Goal: Transaction & Acquisition: Purchase product/service

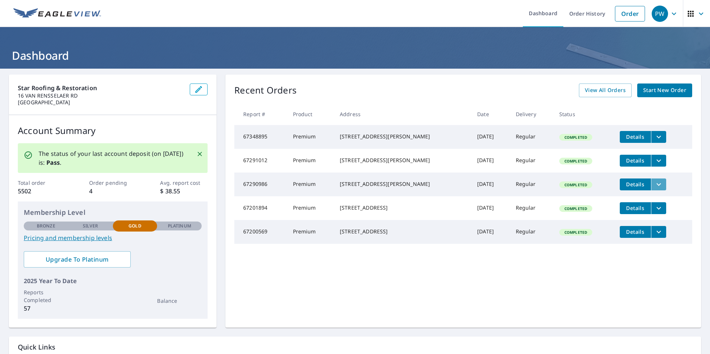
click at [655, 189] on icon "filesDropdownBtn-67290986" at bounding box center [659, 184] width 9 height 9
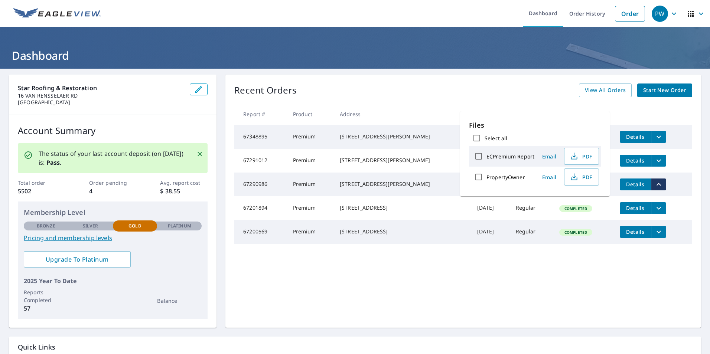
click at [508, 154] on label "ECPremium Report" at bounding box center [511, 156] width 48 height 7
click at [487, 154] on input "ECPremium Report" at bounding box center [479, 157] width 16 height 16
checkbox input "true"
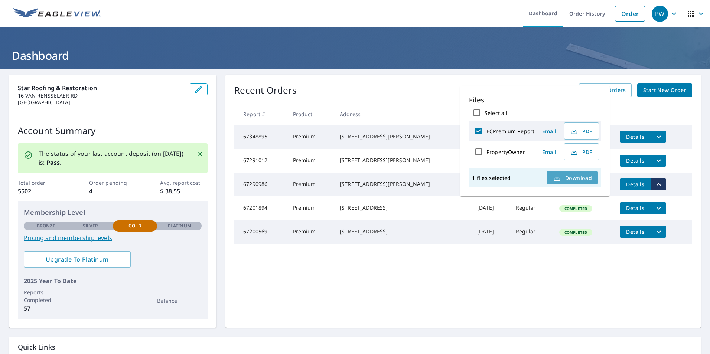
click at [582, 175] on span "Download" at bounding box center [572, 177] width 39 height 9
click at [619, 12] on link "Order" at bounding box center [630, 14] width 30 height 16
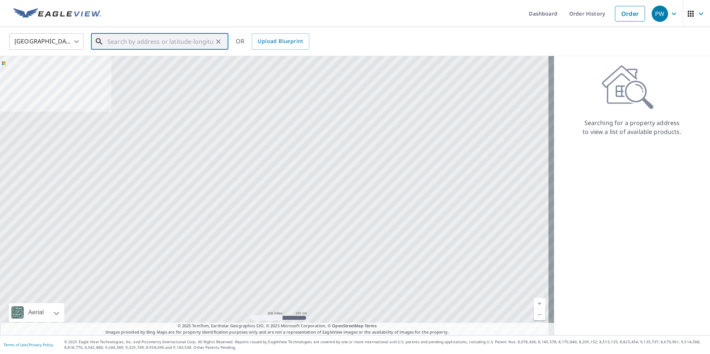
click at [129, 43] on input "text" at bounding box center [160, 41] width 106 height 21
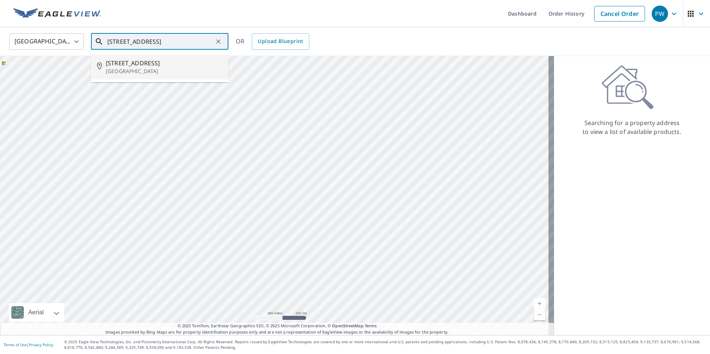
click at [152, 75] on p "[GEOGRAPHIC_DATA]" at bounding box center [164, 71] width 117 height 7
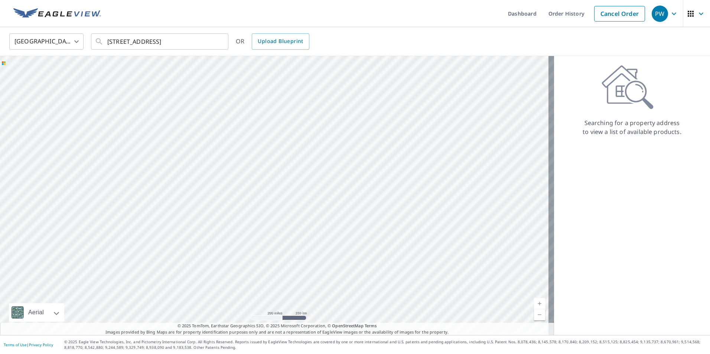
type input "[STREET_ADDRESS]"
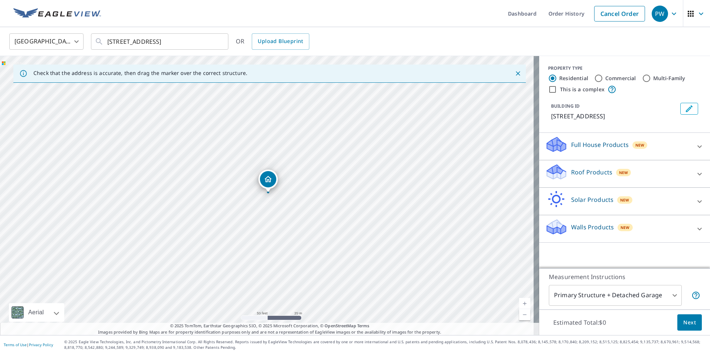
click at [583, 177] on p "Roof Products" at bounding box center [591, 172] width 41 height 9
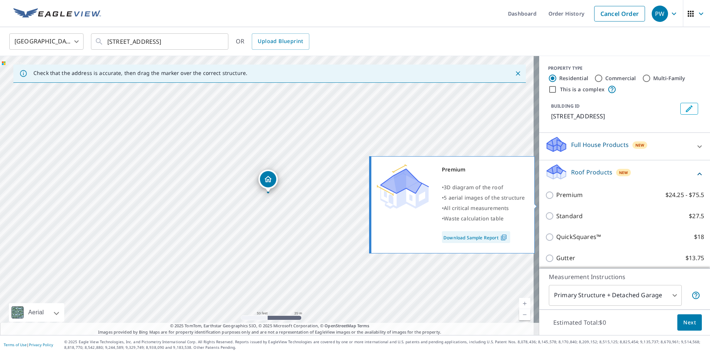
click at [564, 200] on p "Premium" at bounding box center [569, 195] width 26 height 9
click at [556, 200] on input "Premium $24.25 - $75.5" at bounding box center [550, 195] width 11 height 9
checkbox input "true"
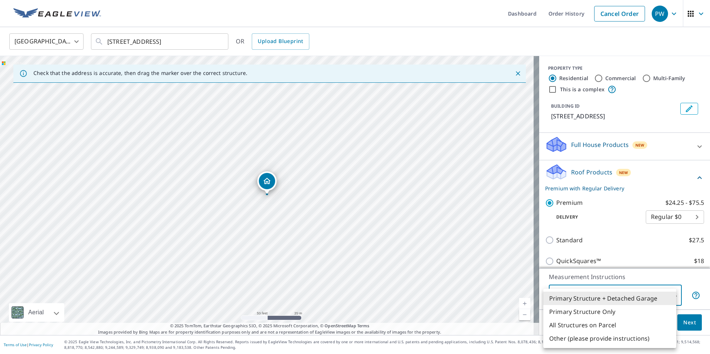
click at [649, 299] on body "PW PW Dashboard Order History Cancel Order PW [GEOGRAPHIC_DATA] [GEOGRAPHIC_DAT…" at bounding box center [355, 177] width 710 height 354
click at [602, 313] on li "Primary Structure Only" at bounding box center [609, 311] width 133 height 13
type input "2"
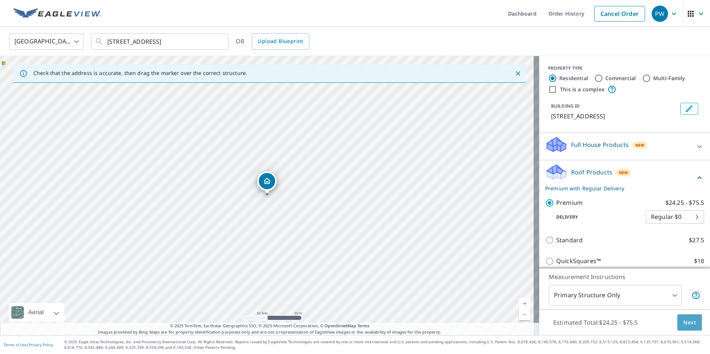
click at [684, 320] on span "Next" at bounding box center [690, 322] width 13 height 9
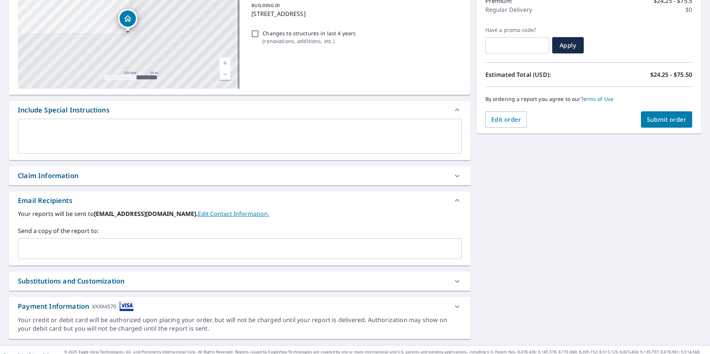
scroll to position [113, 0]
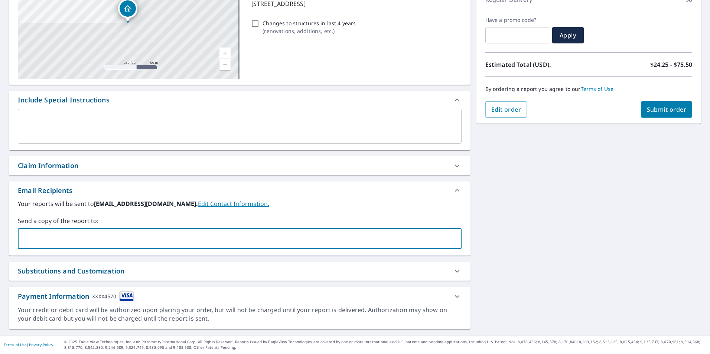
click at [79, 238] on input "text" at bounding box center [234, 239] width 426 height 14
type input "[EMAIL_ADDRESS][DOMAIN_NAME]"
click at [661, 107] on span "Submit order" at bounding box center [667, 110] width 40 height 8
checkbox input "true"
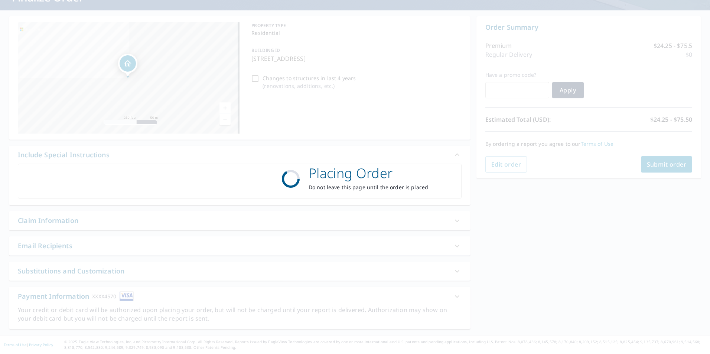
scroll to position [58, 0]
